Goal: Navigation & Orientation: Find specific page/section

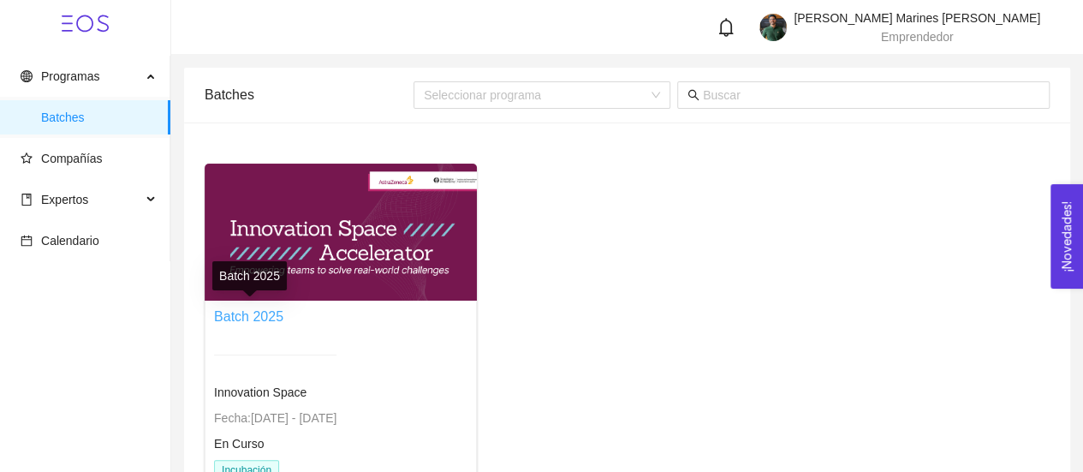
click at [266, 323] on link "Batch 2025" at bounding box center [248, 316] width 69 height 15
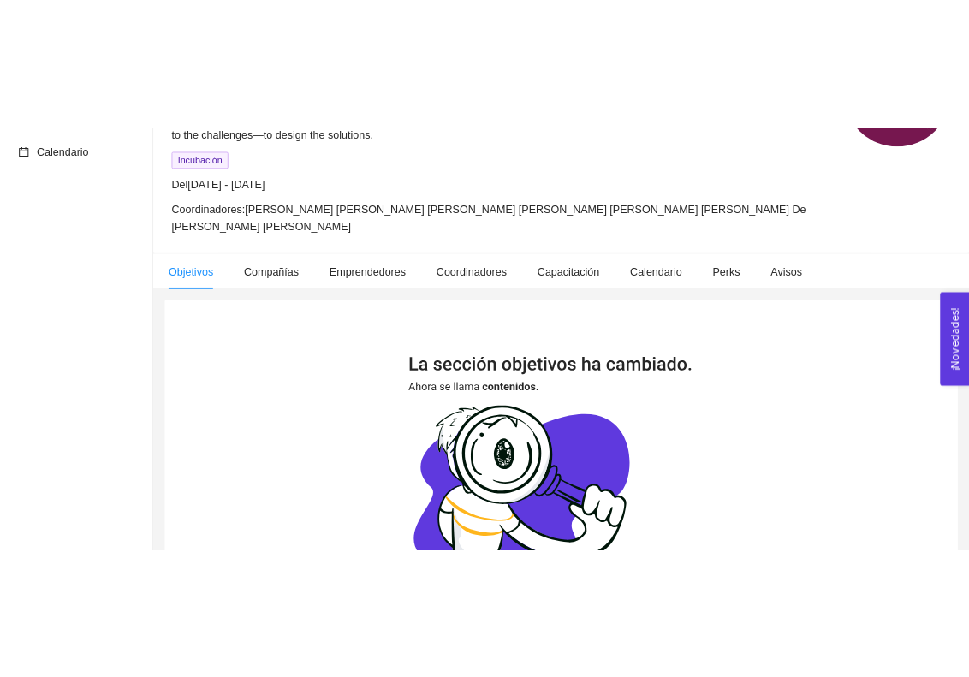
scroll to position [236, 0]
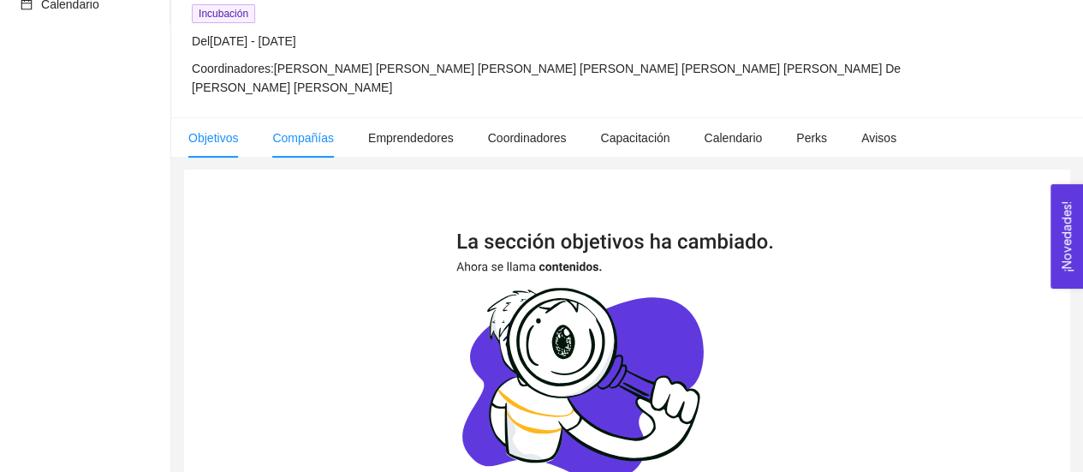
click at [288, 137] on span "Compañías" at bounding box center [303, 138] width 62 height 14
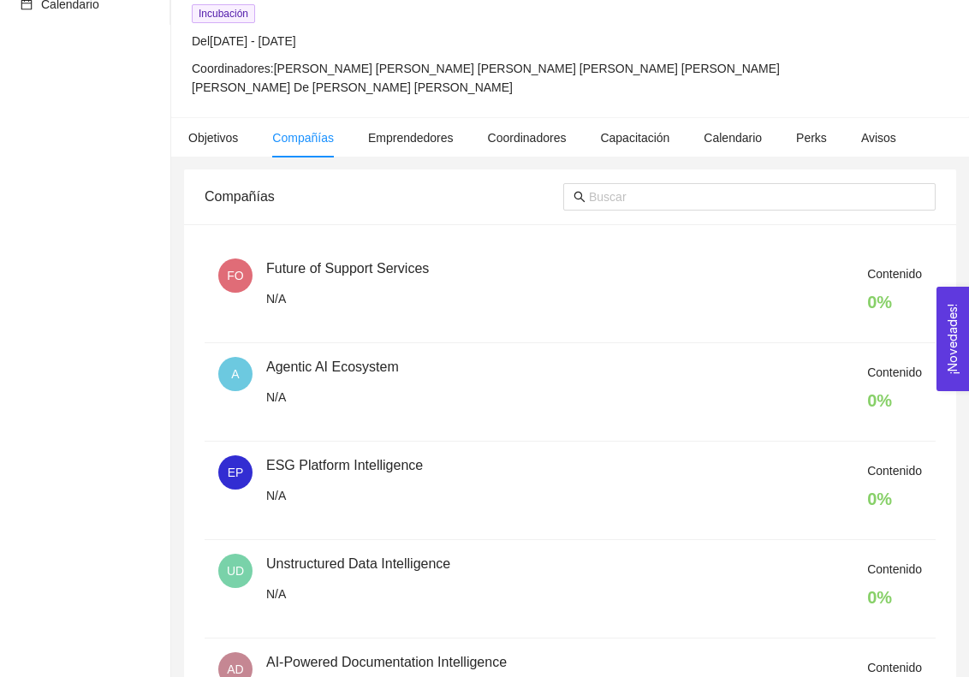
click at [109, 396] on div "Programas Batches Compañías Expertos Calendario" at bounding box center [85, 318] width 170 height 999
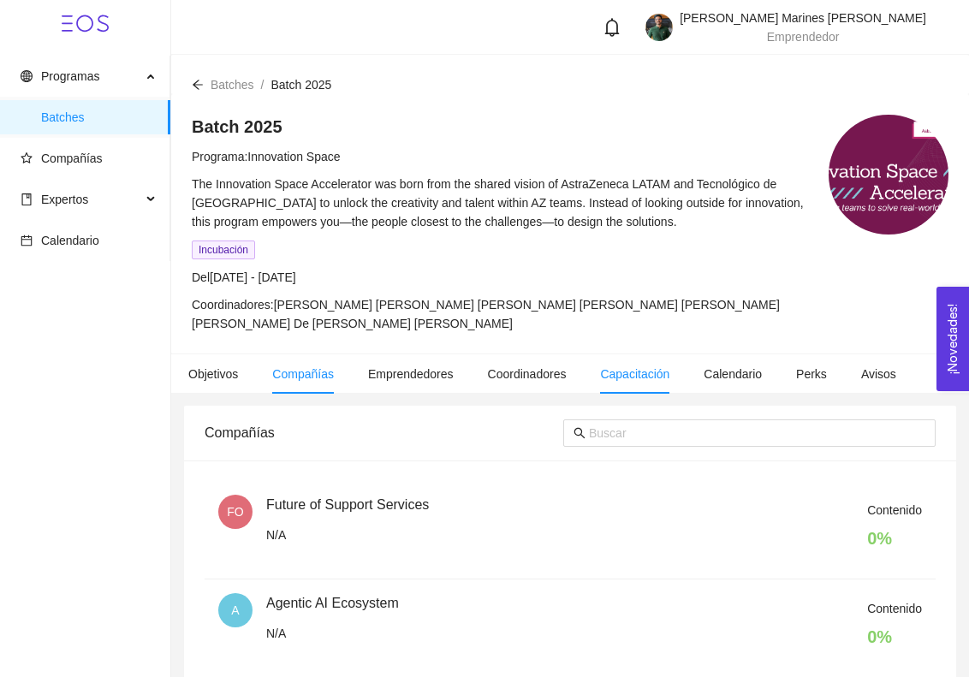
click at [594, 373] on li "Capacitación" at bounding box center [635, 373] width 104 height 39
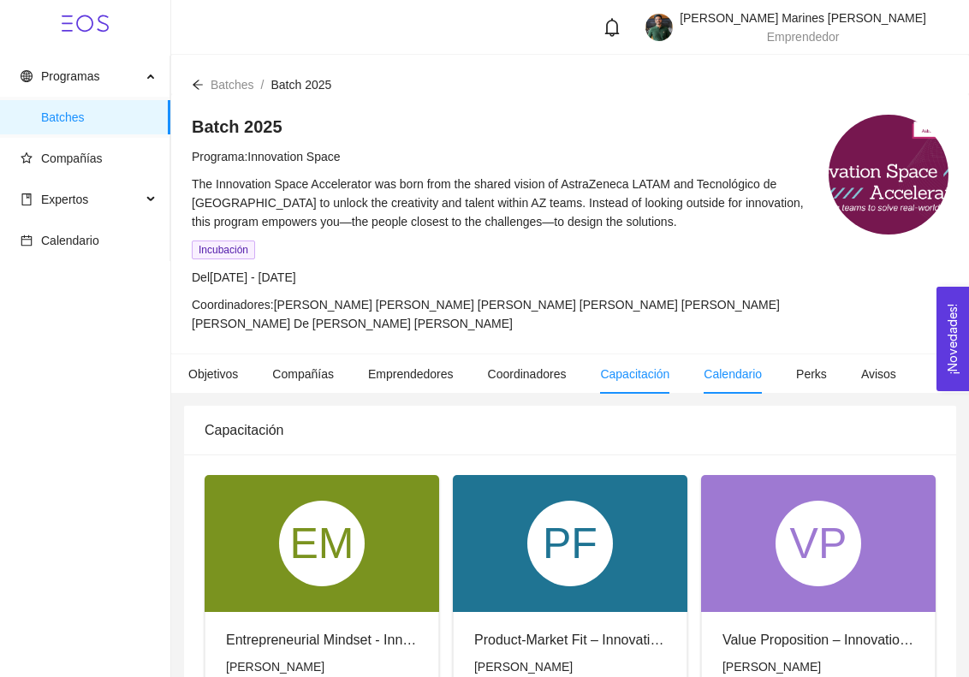
click at [702, 360] on li "Calendario" at bounding box center [732, 373] width 92 height 39
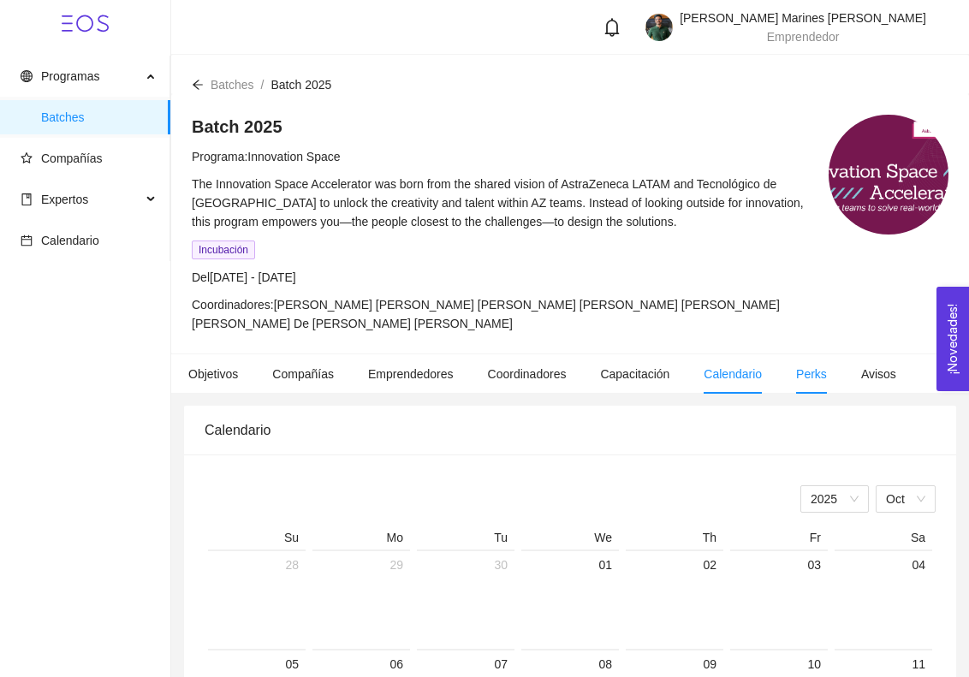
click at [811, 374] on span "Perks" at bounding box center [811, 374] width 31 height 14
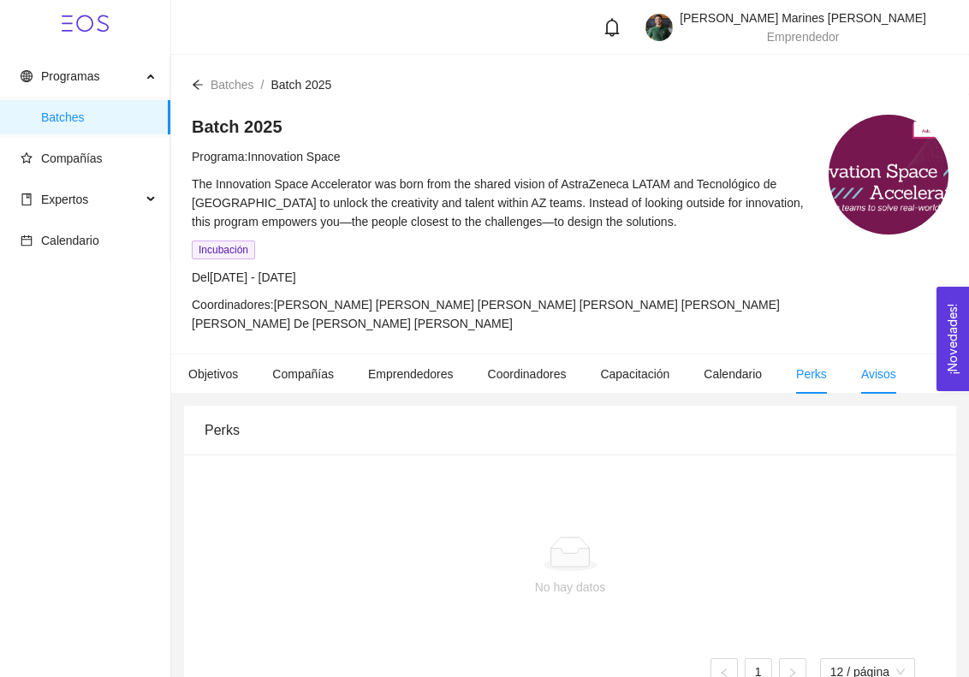
click at [844, 378] on li "Avisos" at bounding box center [878, 373] width 69 height 39
